Goal: Task Accomplishment & Management: Manage account settings

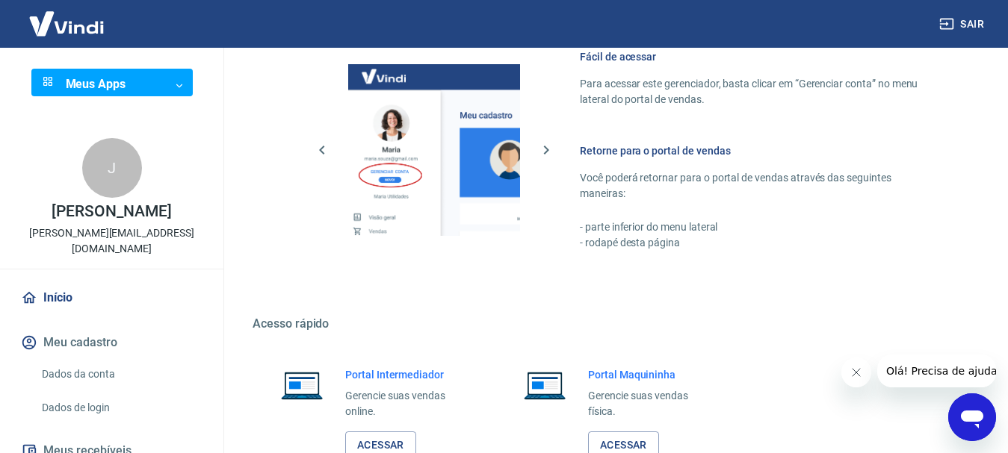
click at [55, 282] on link "Início" at bounding box center [111, 298] width 187 height 33
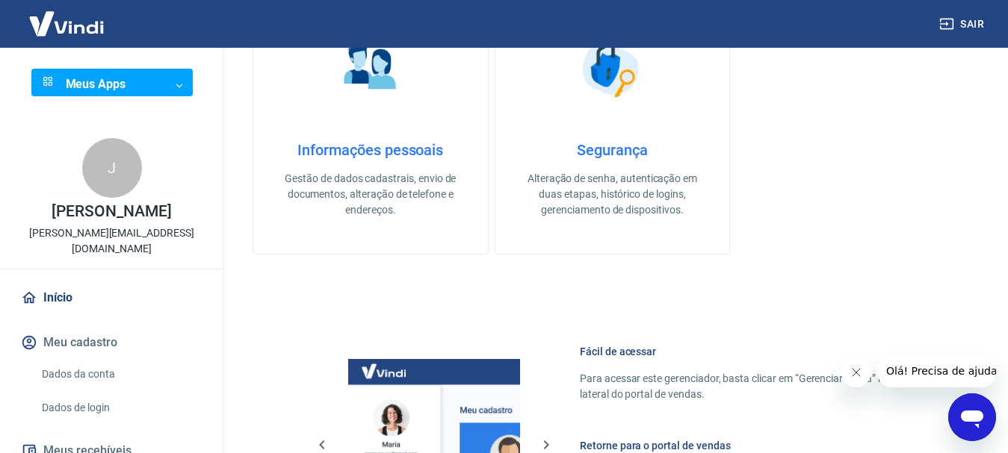
scroll to position [373, 0]
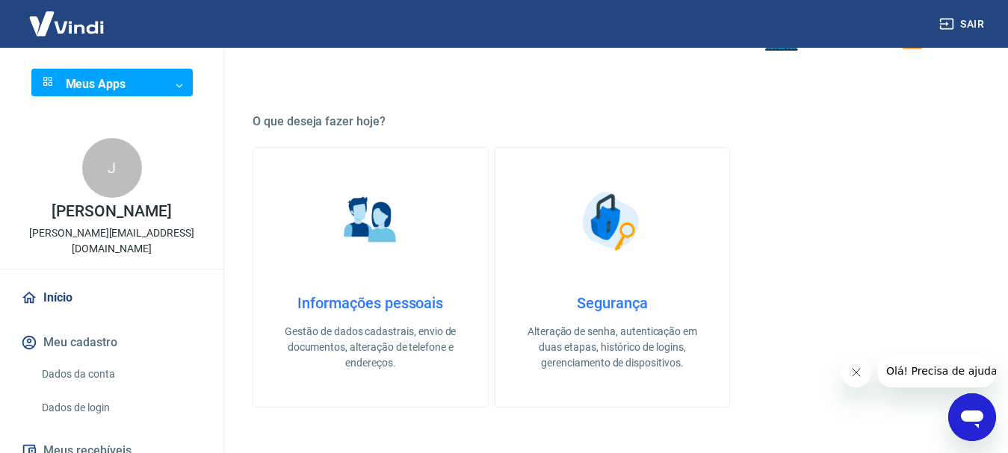
click at [609, 303] on h4 "Segurança" at bounding box center [612, 303] width 187 height 18
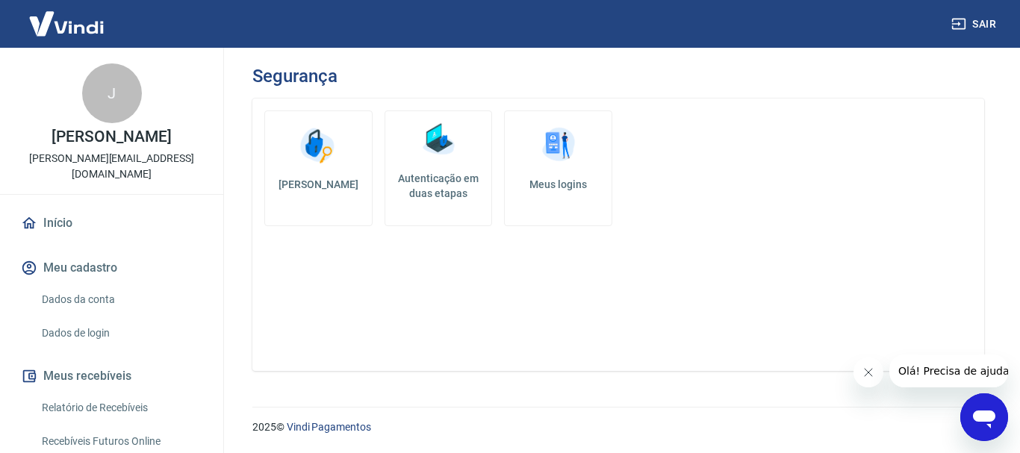
scroll to position [218, 0]
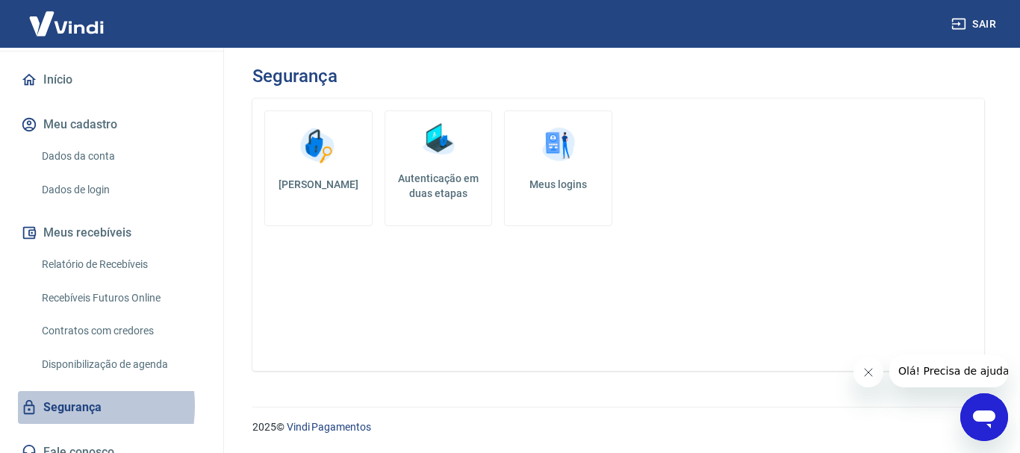
click at [53, 391] on link "Segurança" at bounding box center [111, 407] width 187 height 33
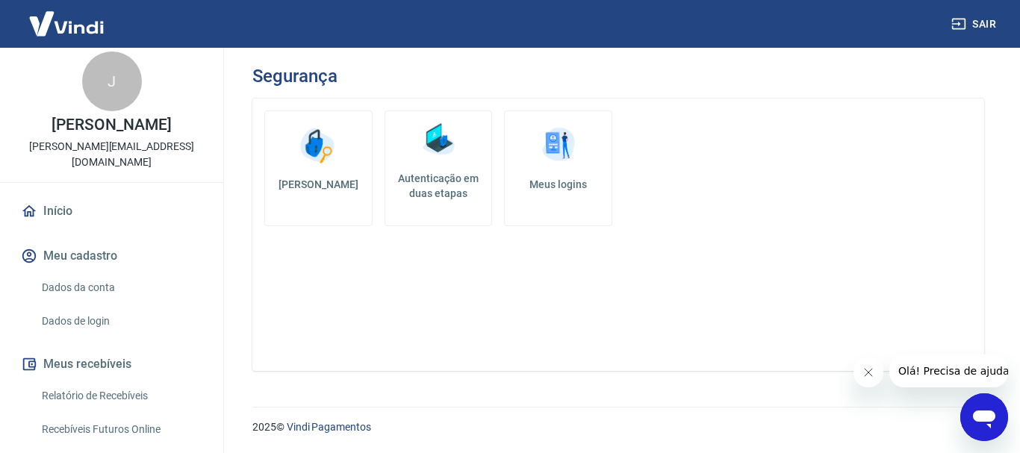
scroll to position [69, 0]
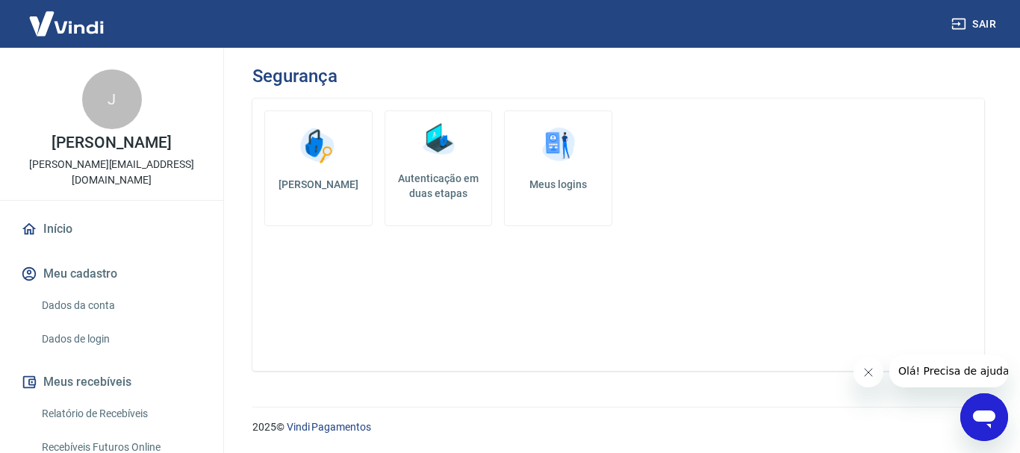
click at [85, 262] on button "Meu cadastro" at bounding box center [111, 274] width 187 height 33
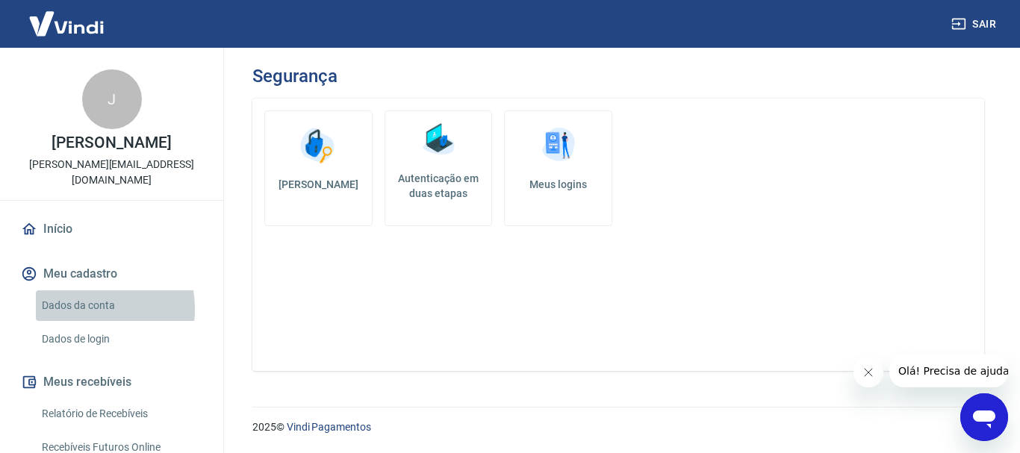
click at [73, 294] on link "Dados da conta" at bounding box center [121, 306] width 170 height 31
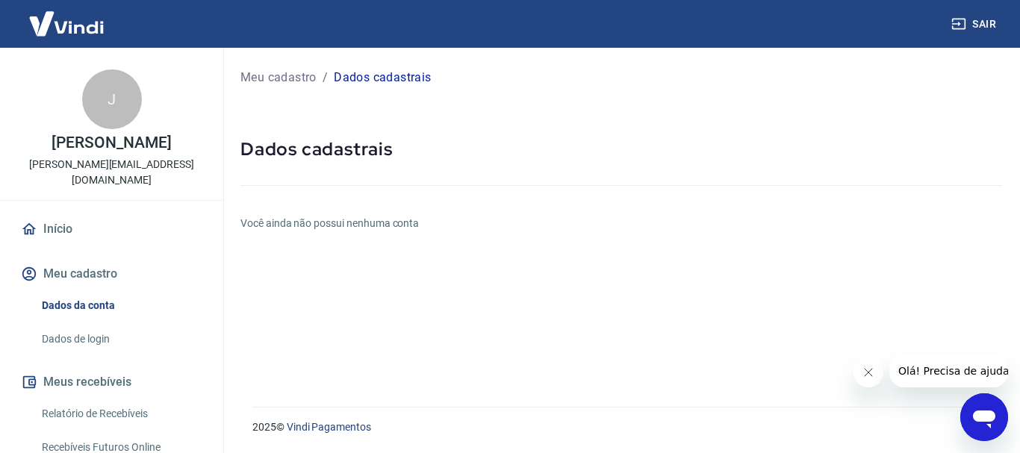
click at [307, 229] on h6 "Você ainda não possui nenhuma conta" at bounding box center [621, 224] width 762 height 16
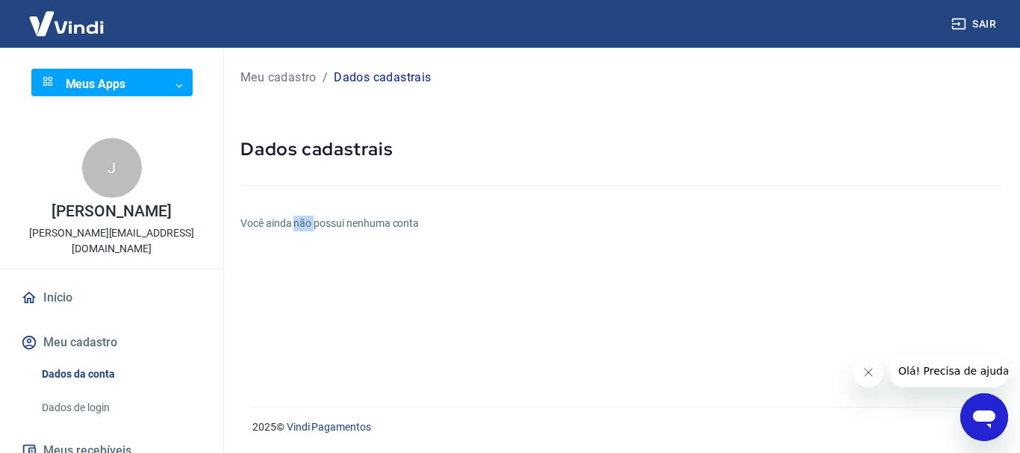
click at [108, 90] on body "Sair Meus Apps ​ ​ J Johnattan Ferraz Souza johnattan.souza@faspec.edu.br Iníci…" at bounding box center [510, 226] width 1020 height 453
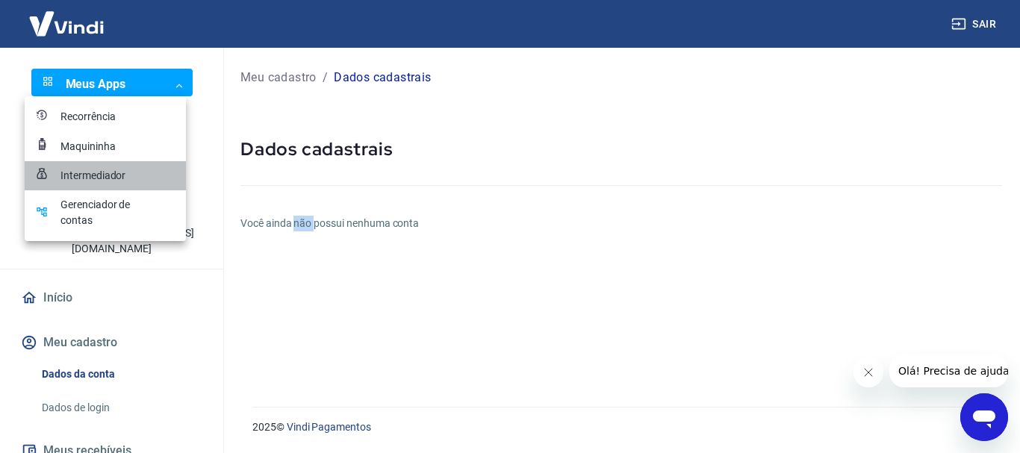
click at [99, 178] on div "Intermediador" at bounding box center [97, 176] width 75 height 16
